Goal: Information Seeking & Learning: Learn about a topic

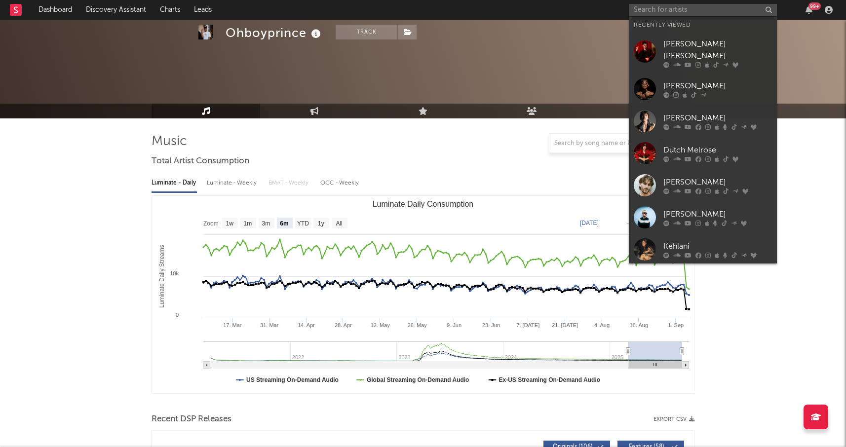
select select "6m"
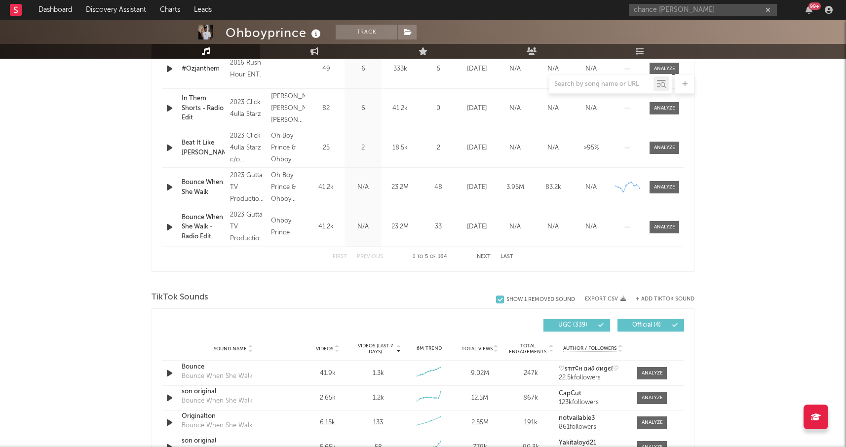
click at [681, 10] on input "chance [PERSON_NAME]" at bounding box center [703, 10] width 148 height 12
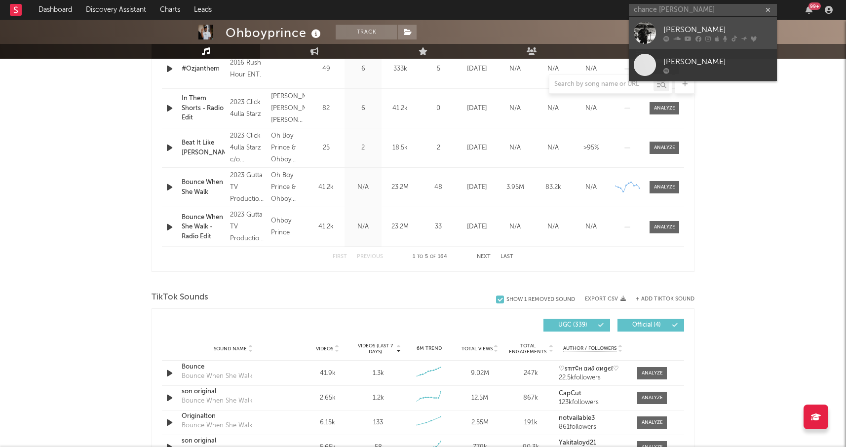
type input "chance [PERSON_NAME]"
click at [675, 25] on div "[PERSON_NAME]" at bounding box center [718, 30] width 109 height 12
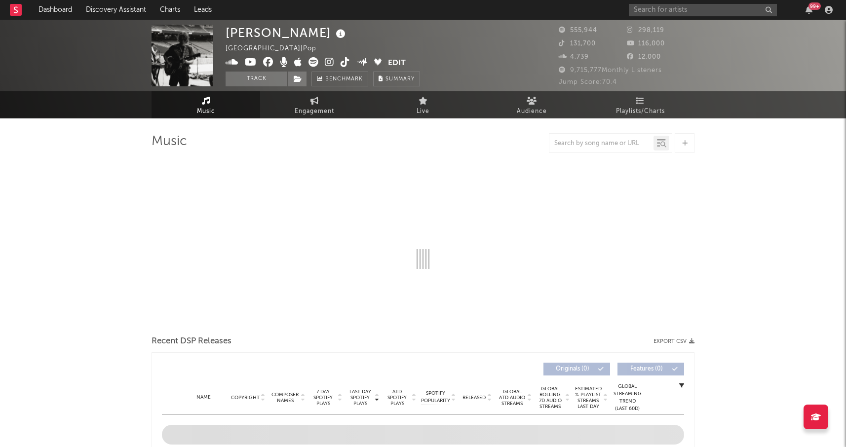
select select "6m"
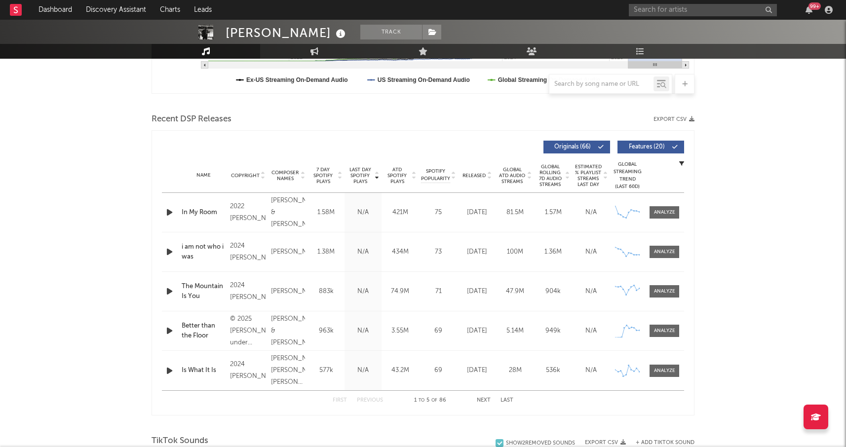
scroll to position [310, 0]
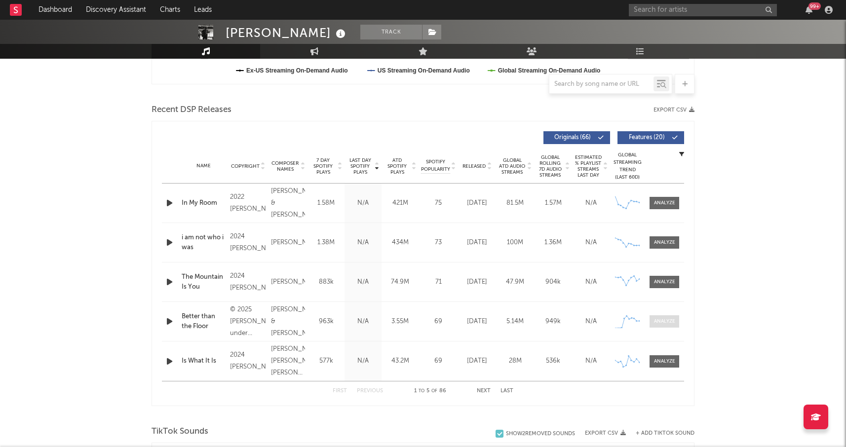
click at [654, 318] on div at bounding box center [664, 321] width 21 height 7
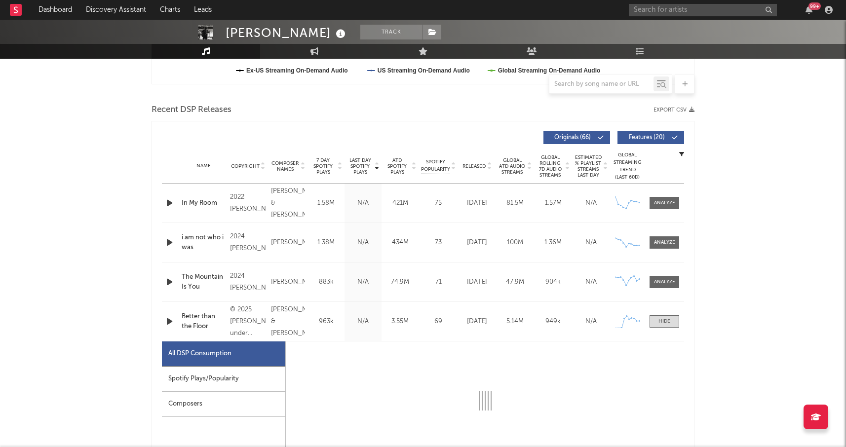
select select "1w"
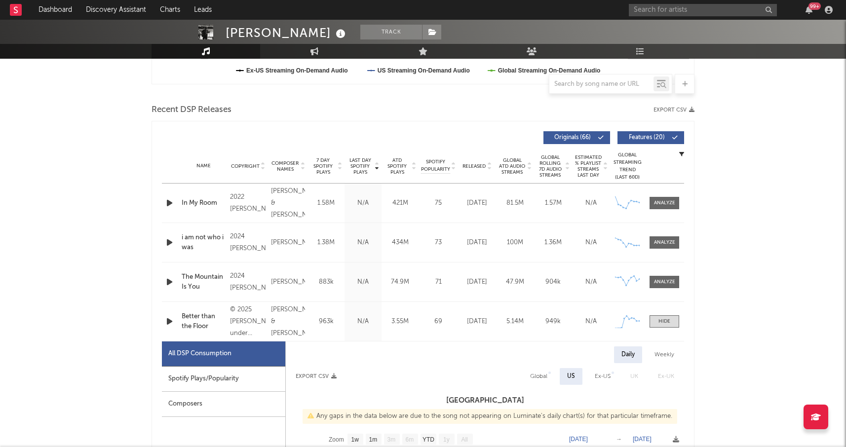
click at [236, 376] on div "Spotify Plays/Popularity" at bounding box center [223, 379] width 123 height 25
select select "1w"
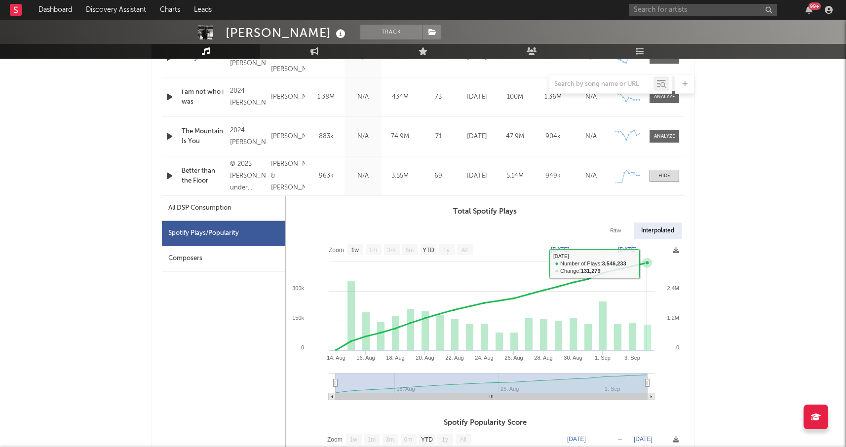
scroll to position [455, 0]
click at [662, 174] on div at bounding box center [665, 176] width 12 height 7
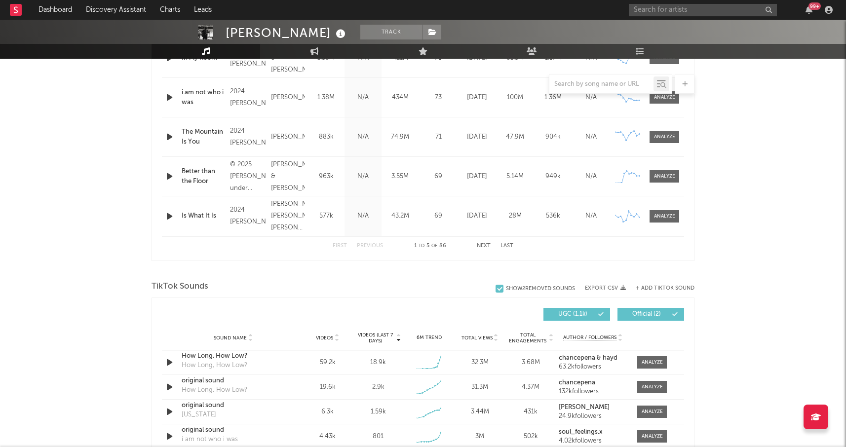
click at [482, 243] on div "First Previous 1 to 5 of 86 Next Last" at bounding box center [423, 245] width 181 height 19
click at [481, 245] on button "Next" at bounding box center [484, 245] width 14 height 5
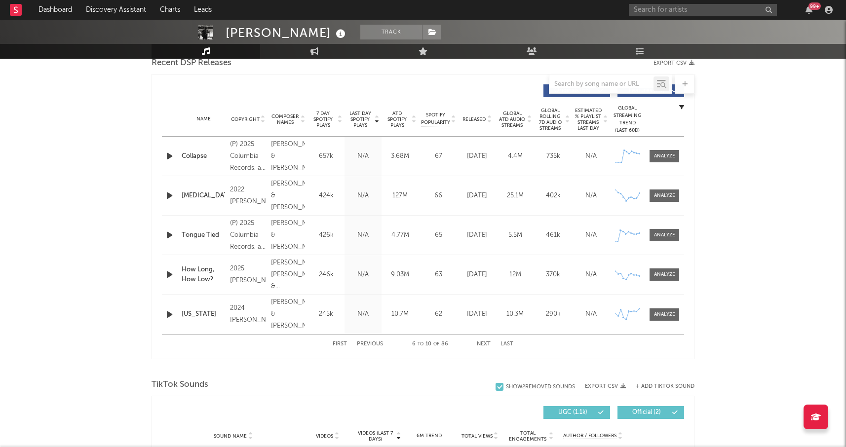
scroll to position [356, 0]
click at [666, 155] on div at bounding box center [664, 156] width 21 height 7
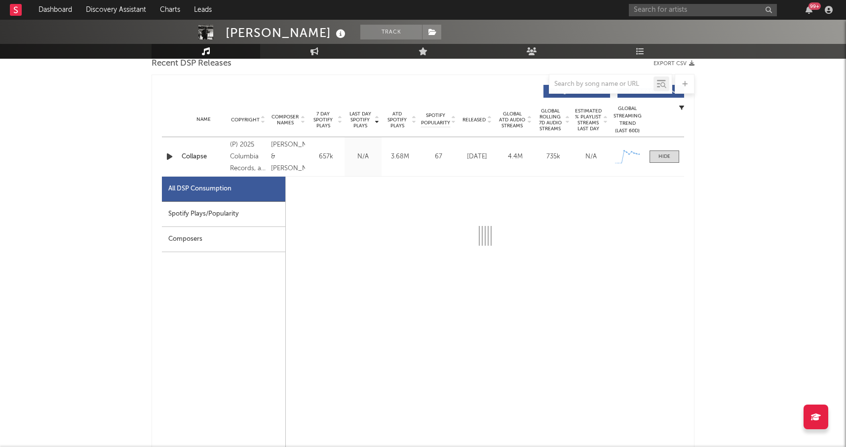
select select "1w"
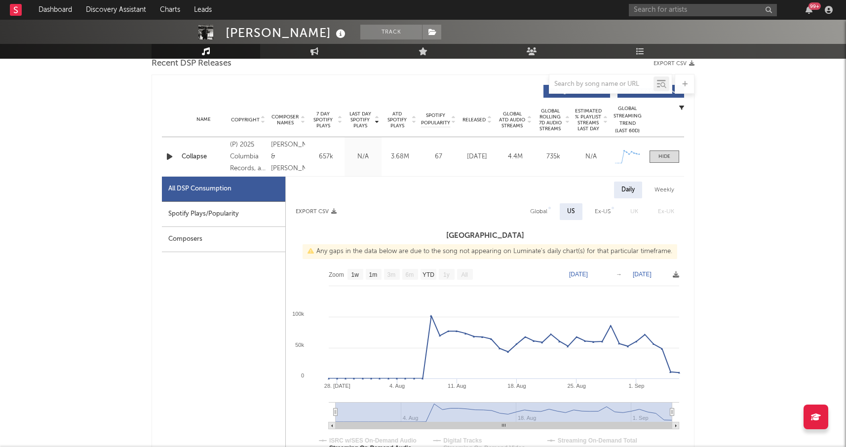
click at [223, 221] on div "Spotify Plays/Popularity" at bounding box center [223, 214] width 123 height 25
select select "1w"
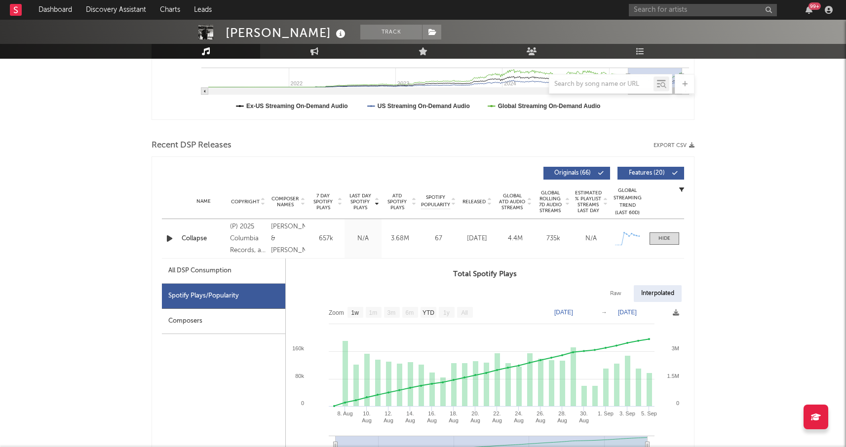
scroll to position [283, 0]
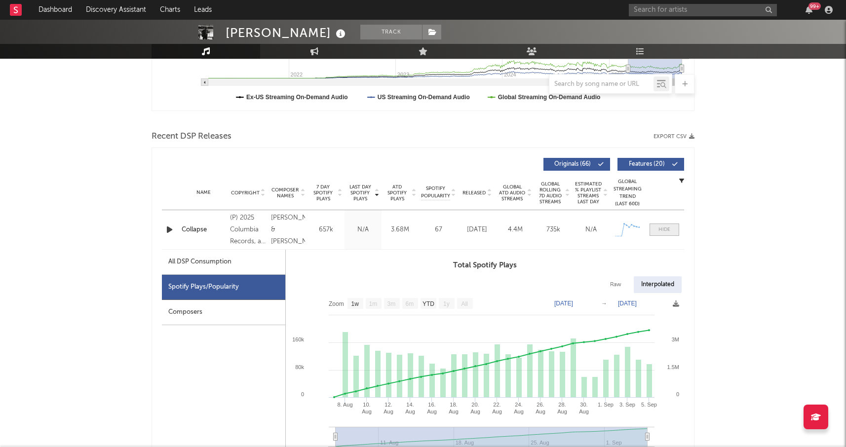
click at [661, 228] on div at bounding box center [665, 229] width 12 height 7
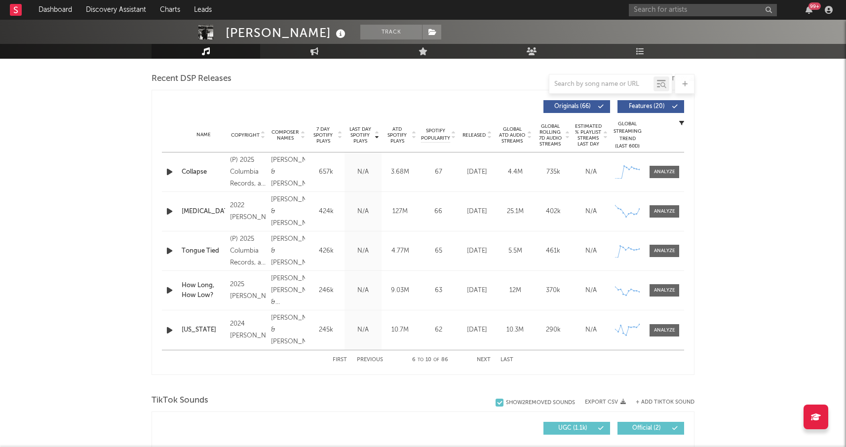
scroll to position [341, 0]
click at [488, 357] on button "Next" at bounding box center [484, 359] width 14 height 5
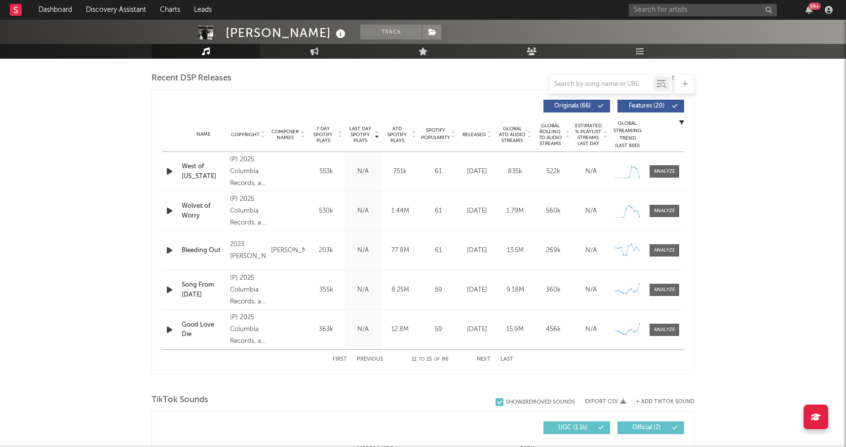
click at [488, 357] on button "Next" at bounding box center [484, 359] width 14 height 5
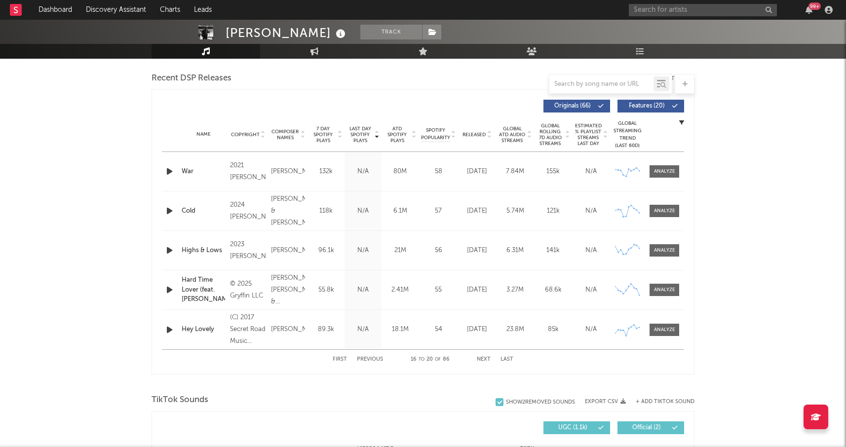
click at [366, 360] on button "Previous" at bounding box center [370, 359] width 26 height 5
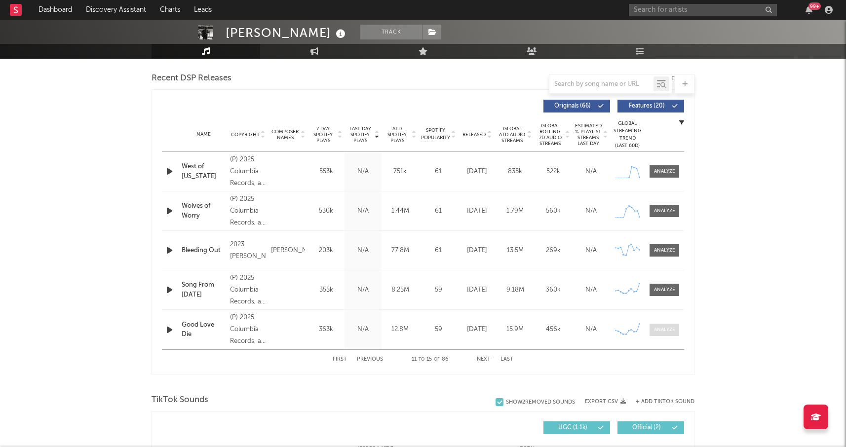
click at [663, 332] on div at bounding box center [664, 329] width 21 height 7
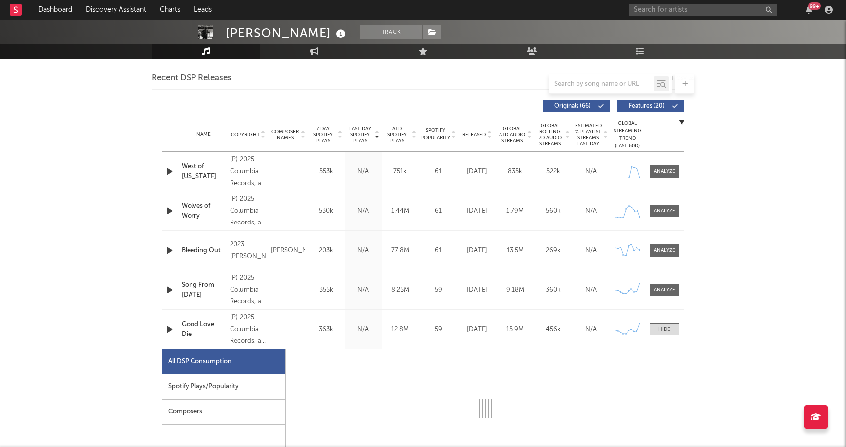
click at [225, 387] on div "Spotify Plays/Popularity" at bounding box center [223, 387] width 123 height 25
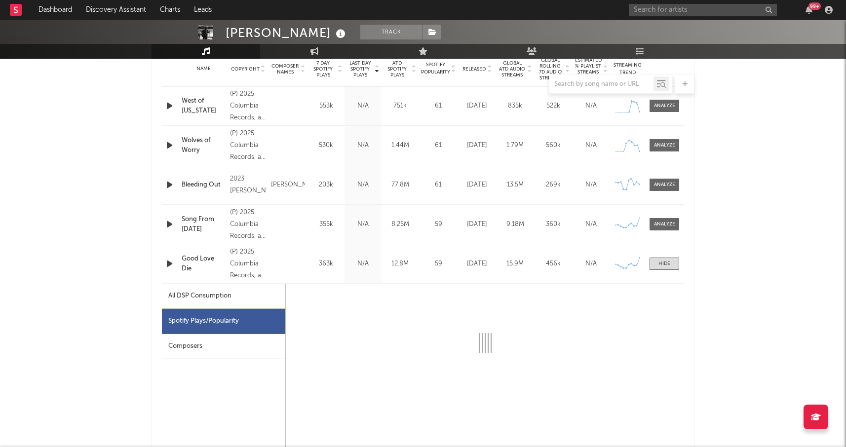
select select "1w"
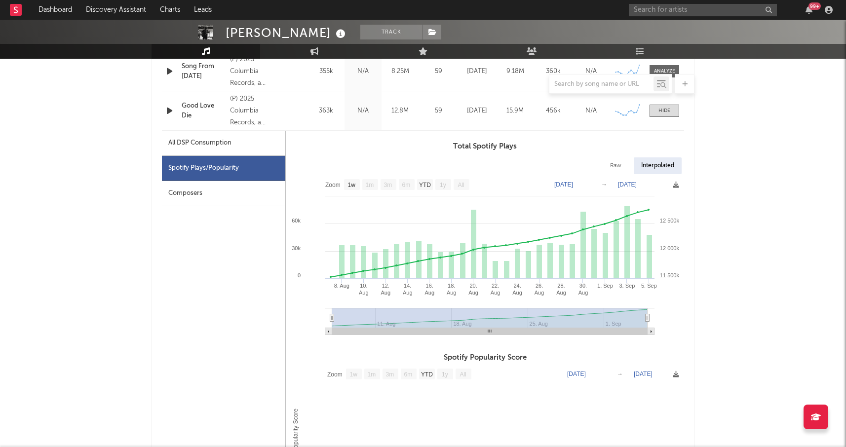
scroll to position [536, 0]
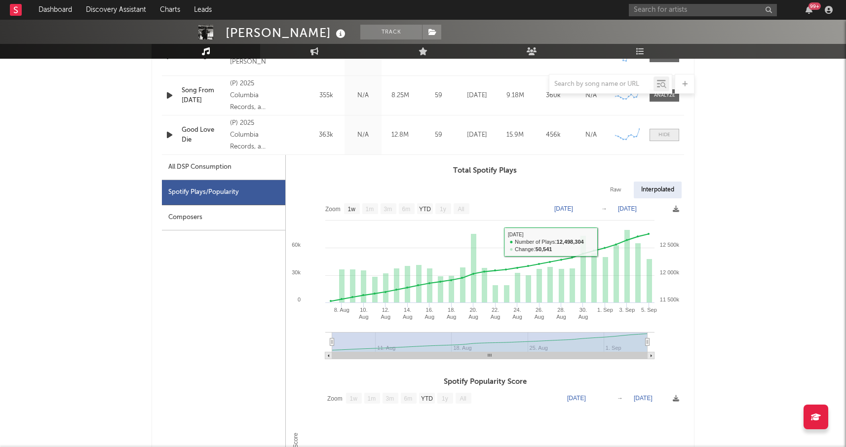
click at [663, 133] on div at bounding box center [665, 134] width 12 height 7
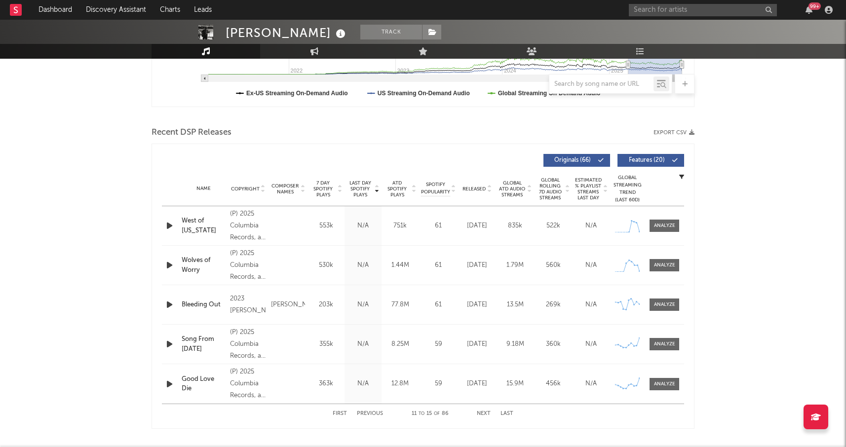
scroll to position [291, 0]
